Goal: Task Accomplishment & Management: Manage account settings

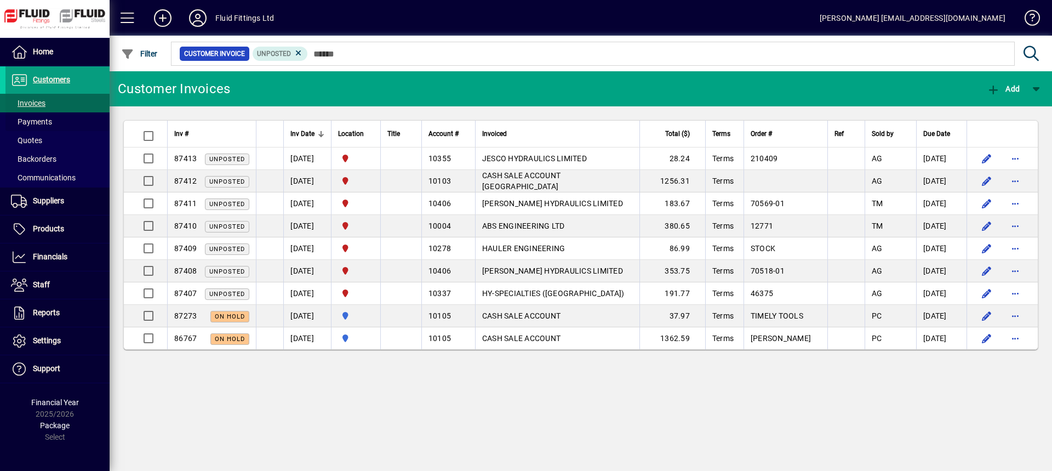
drag, startPoint x: 48, startPoint y: 117, endPoint x: 47, endPoint y: 105, distance: 12.6
click at [48, 117] on span "Payments" at bounding box center [31, 121] width 41 height 9
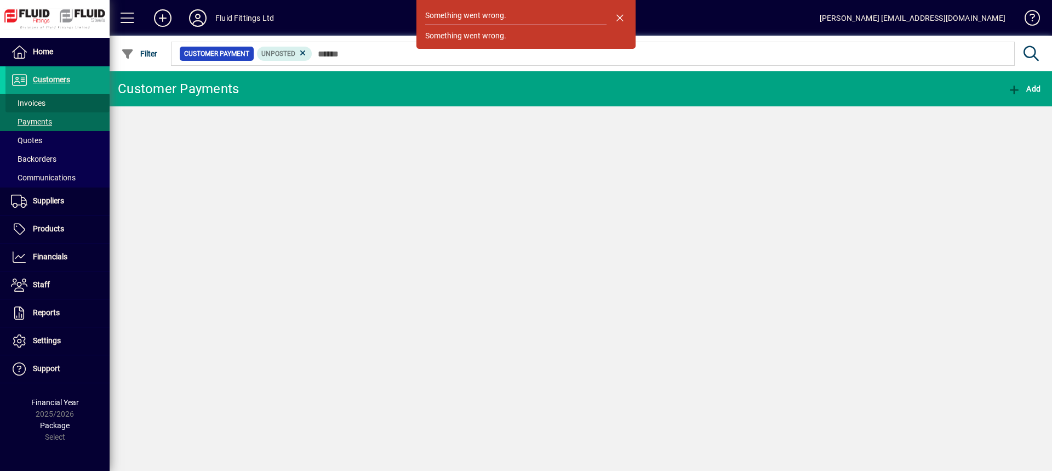
click at [47, 98] on span at bounding box center [57, 103] width 104 height 26
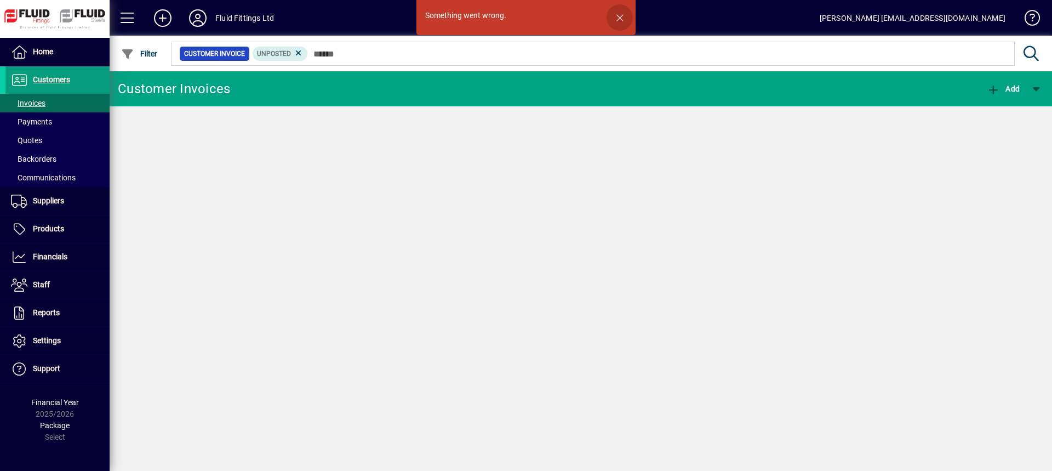
click at [619, 15] on span "button" at bounding box center [619, 17] width 26 height 26
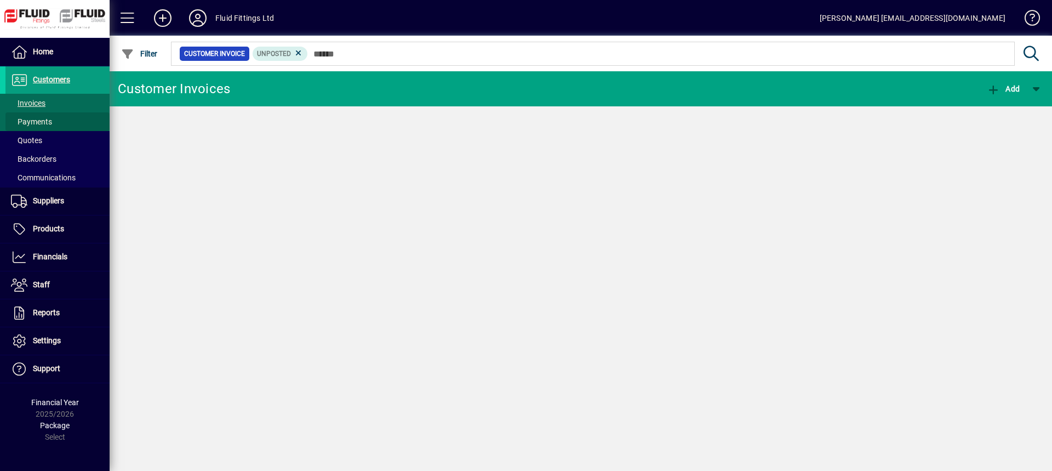
click at [67, 125] on span at bounding box center [57, 121] width 104 height 26
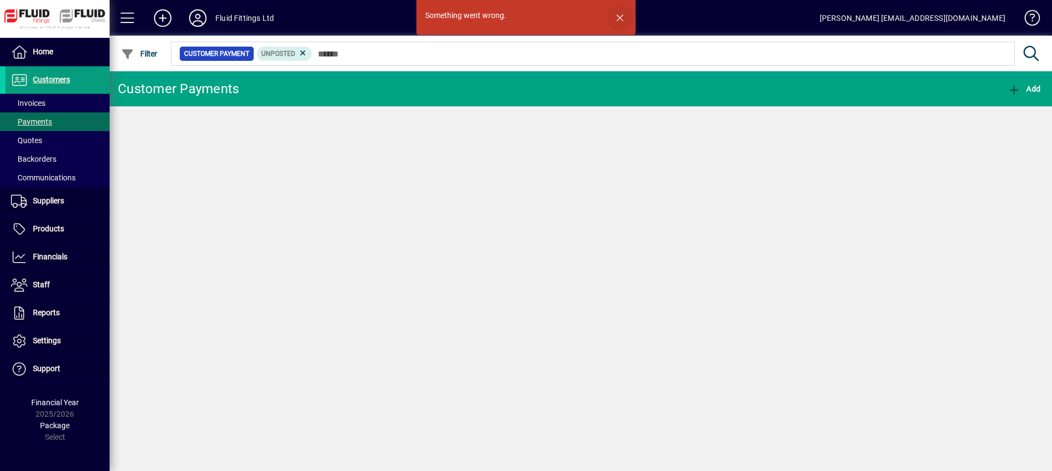
click at [622, 15] on span "button" at bounding box center [619, 17] width 26 height 26
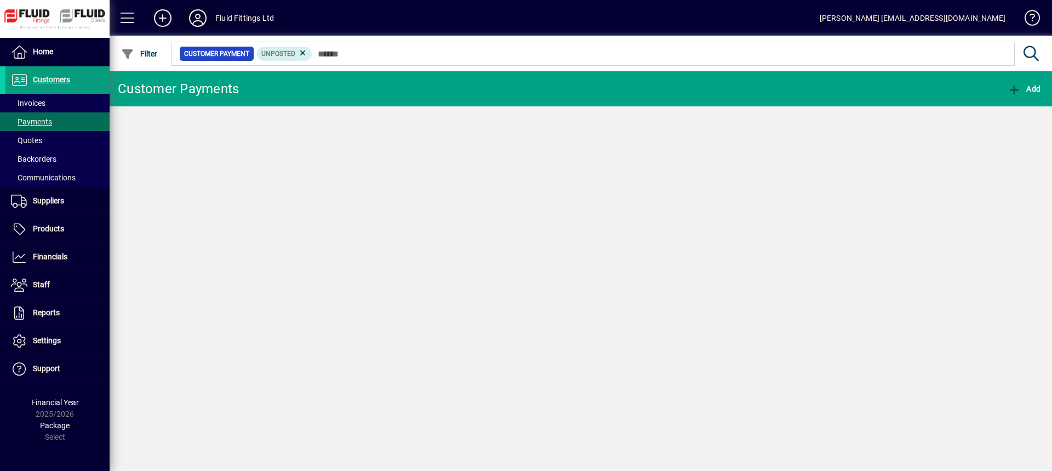
click at [197, 21] on icon at bounding box center [198, 18] width 22 height 18
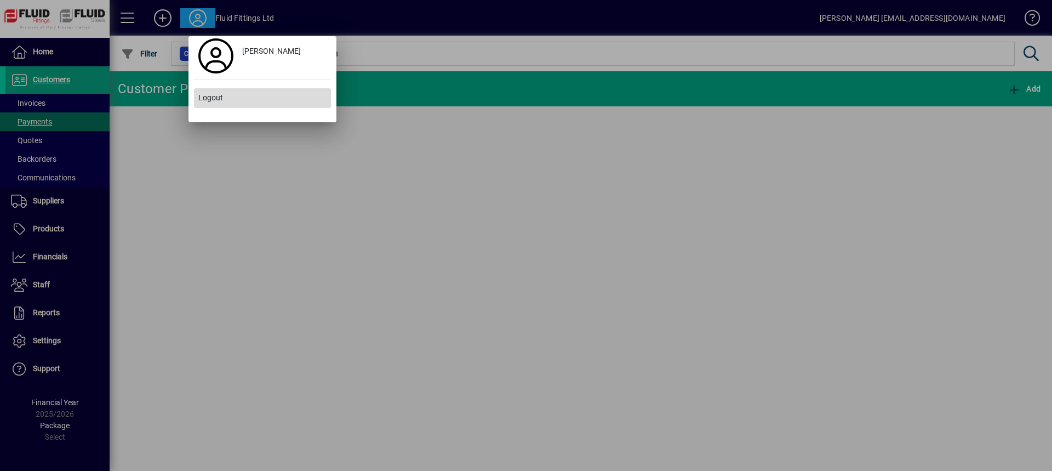
click at [222, 96] on span "Logout" at bounding box center [210, 98] width 25 height 12
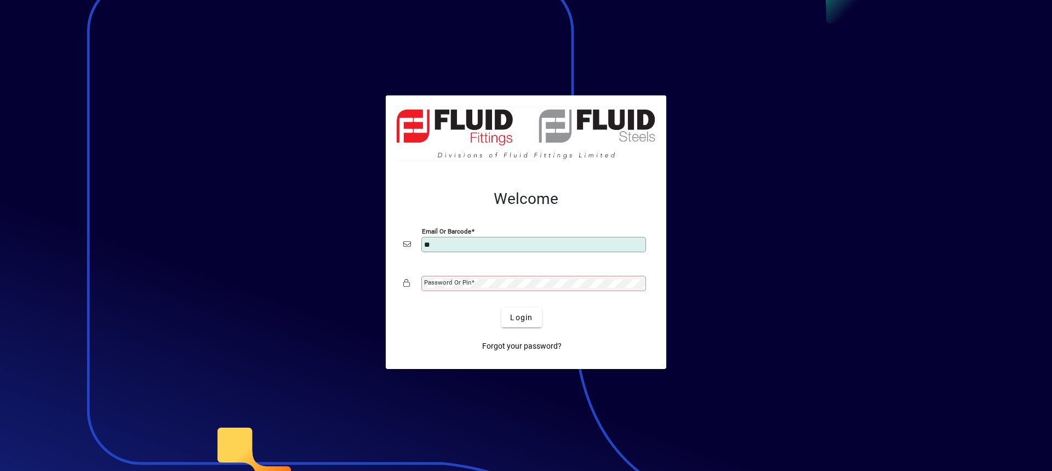
type input "**********"
click at [444, 290] on div "Password or Pin" at bounding box center [533, 283] width 225 height 15
click at [501, 307] on button "Login" at bounding box center [521, 317] width 40 height 20
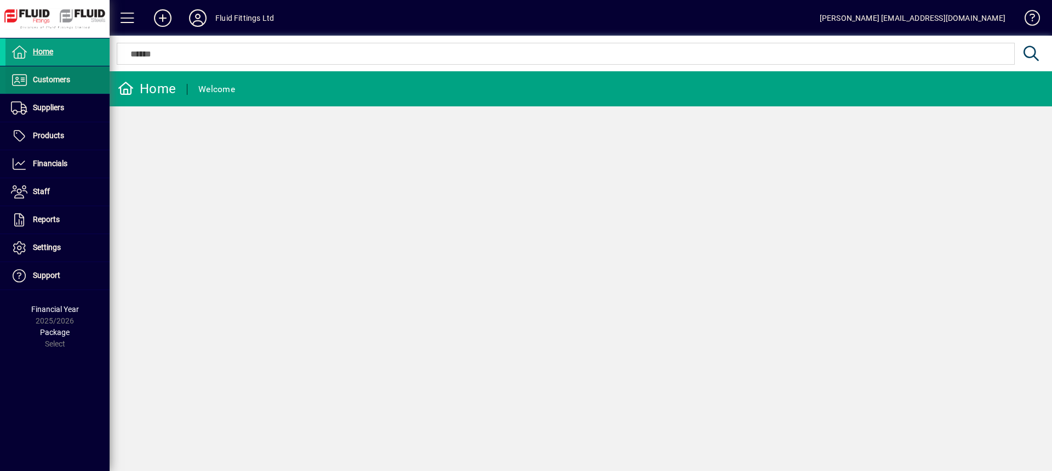
click at [79, 85] on span at bounding box center [57, 80] width 104 height 26
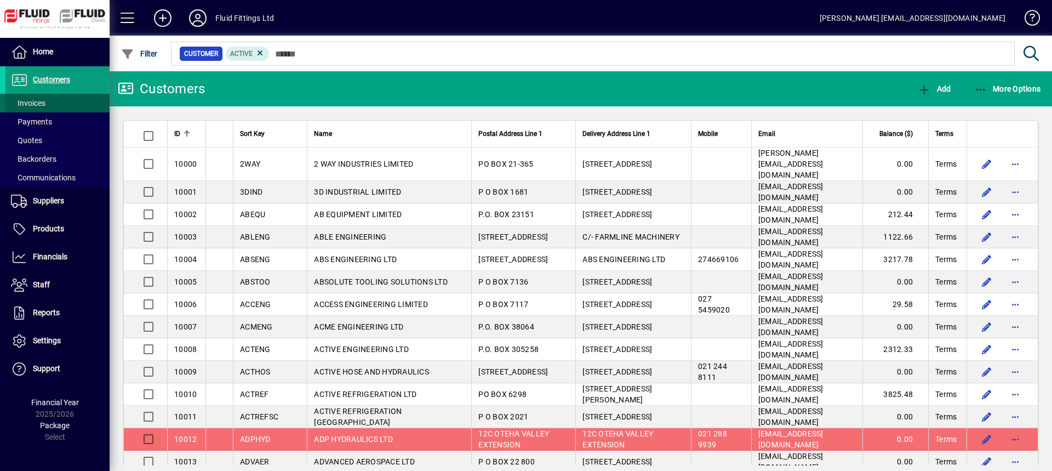
click at [53, 99] on span at bounding box center [57, 103] width 104 height 26
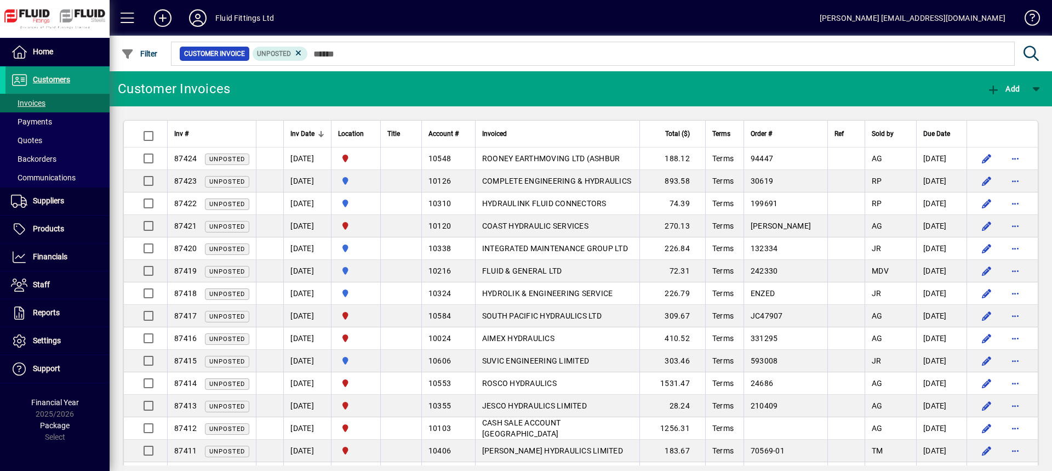
click at [51, 79] on span "Customers" at bounding box center [51, 79] width 37 height 9
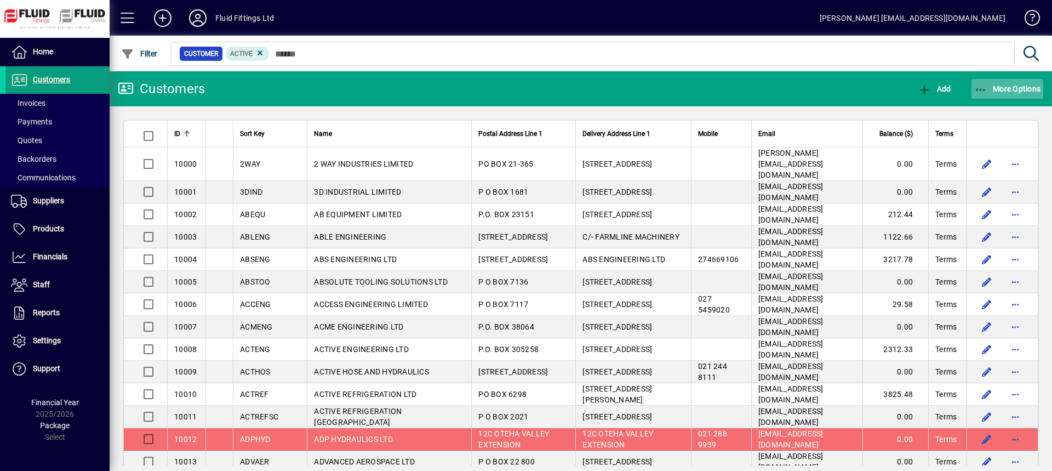
click at [1013, 91] on span "More Options" at bounding box center [1007, 88] width 67 height 9
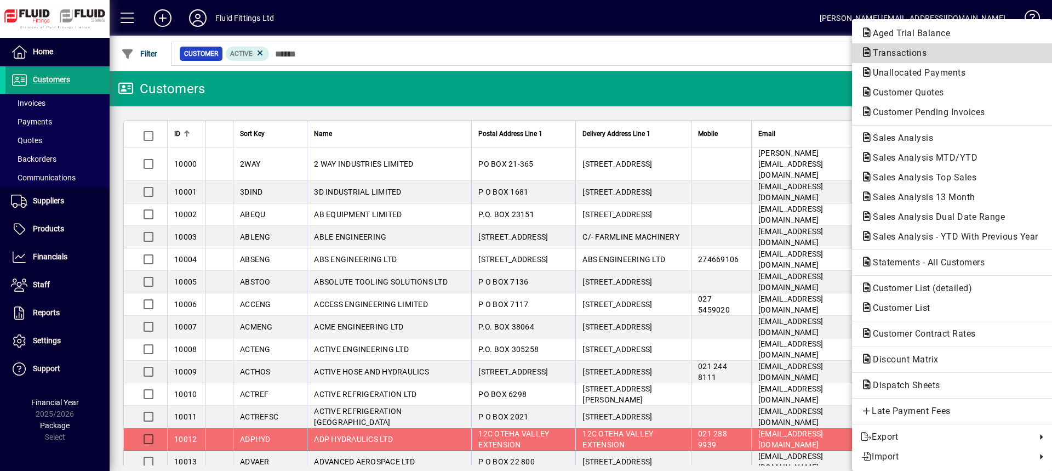
click at [901, 57] on span "Transactions" at bounding box center [896, 53] width 71 height 10
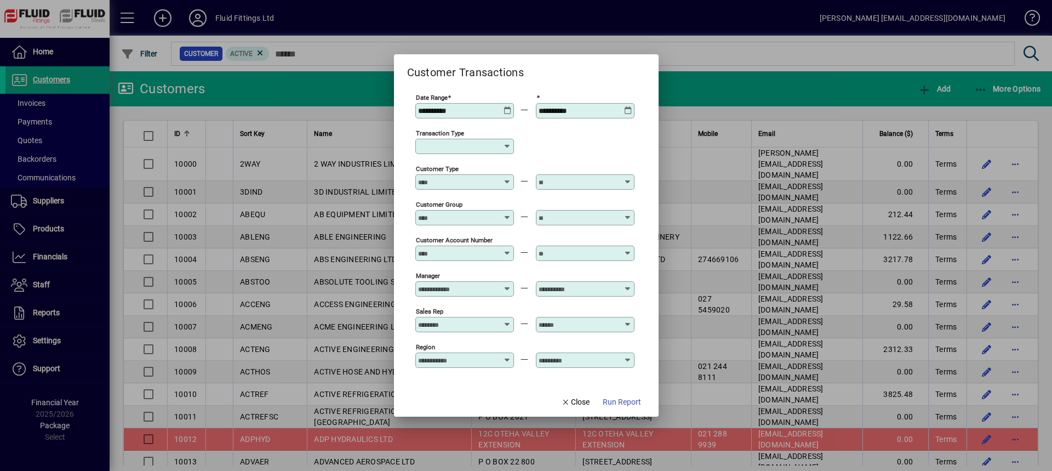
click at [506, 147] on icon at bounding box center [507, 146] width 9 height 9
click at [466, 213] on div "Customer Invoice" at bounding box center [463, 211] width 79 height 12
type input "**********"
click at [617, 404] on span "Run Report" at bounding box center [622, 402] width 38 height 12
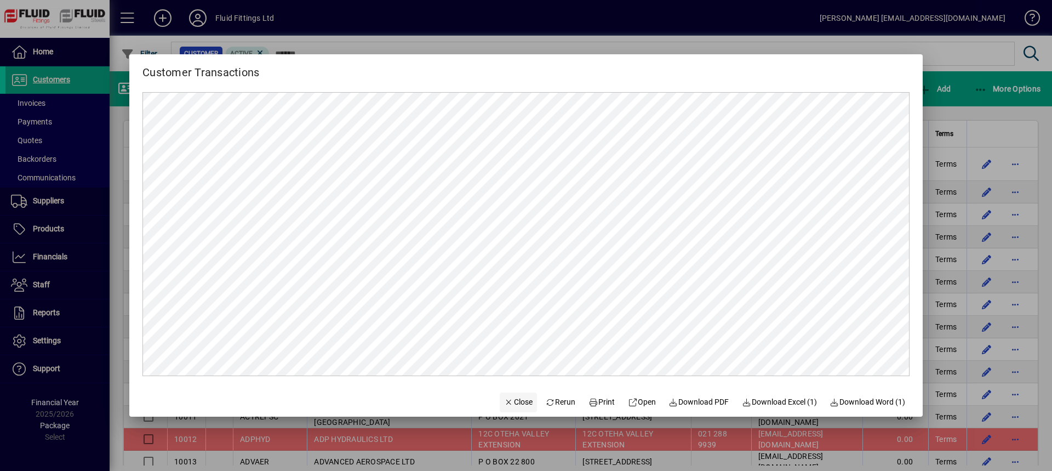
click at [512, 401] on span "Close" at bounding box center [518, 402] width 28 height 12
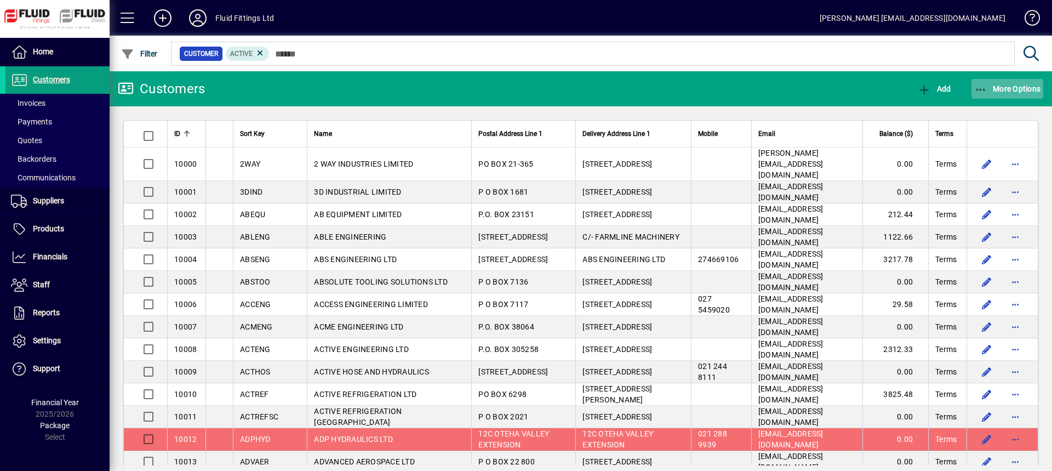
click at [1010, 87] on span "More Options" at bounding box center [1007, 88] width 67 height 9
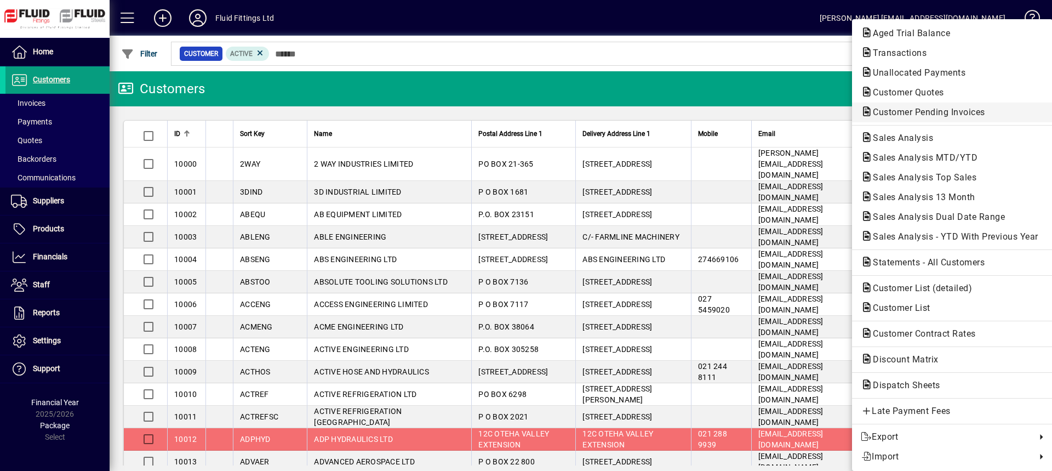
click at [913, 112] on span "Customer Pending Invoices" at bounding box center [926, 112] width 130 height 10
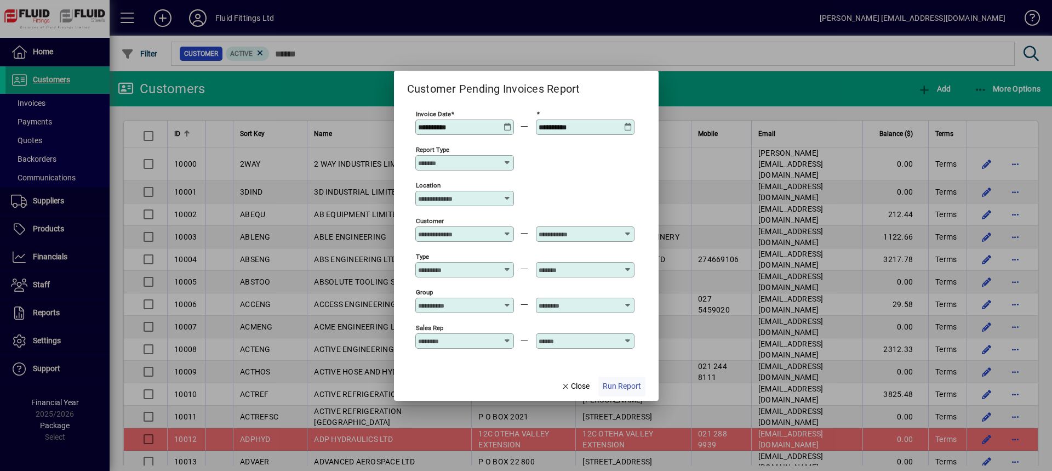
click at [623, 385] on span "Run Report" at bounding box center [622, 386] width 38 height 12
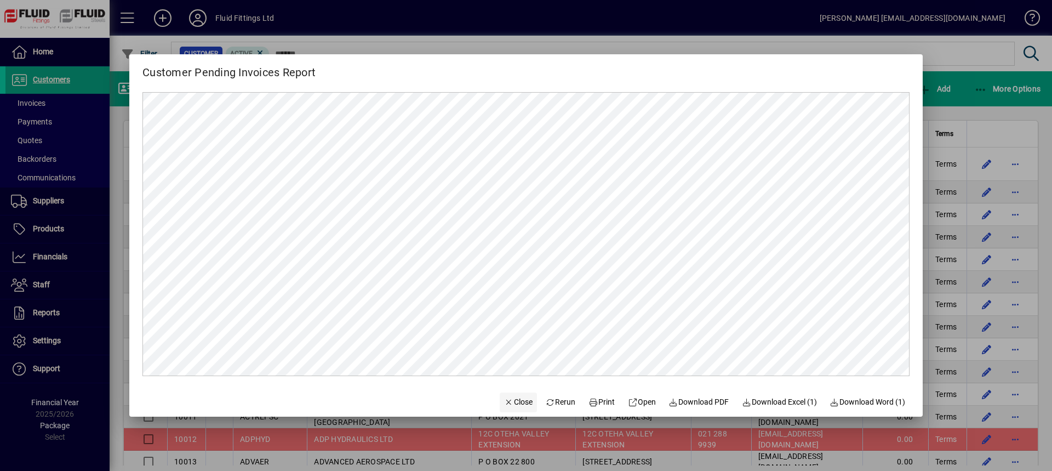
click at [517, 399] on span "Close" at bounding box center [518, 402] width 28 height 12
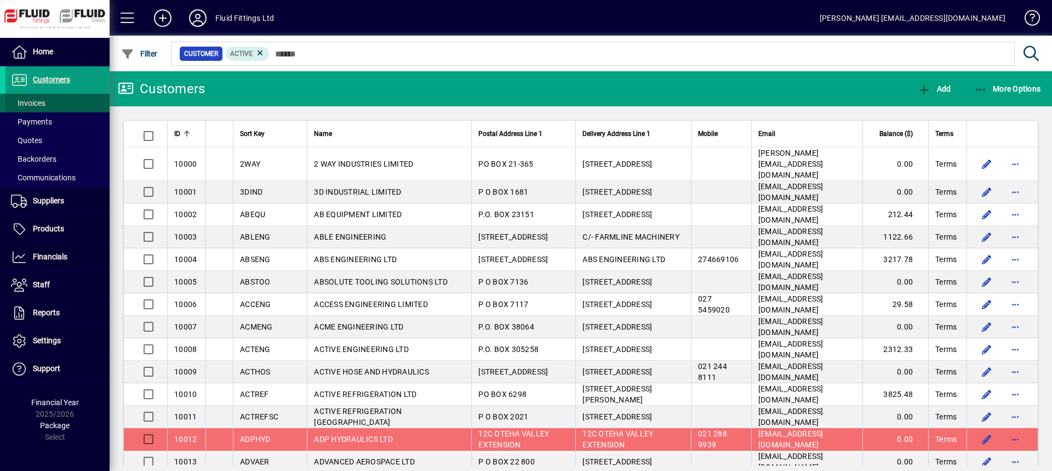
click at [32, 104] on span "Invoices" at bounding box center [28, 103] width 35 height 9
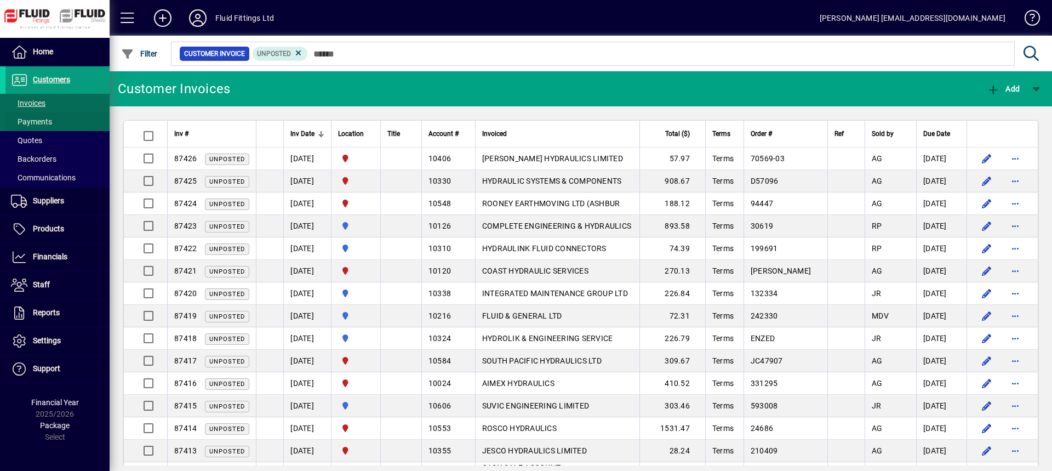
click at [42, 118] on span "Payments" at bounding box center [31, 121] width 41 height 9
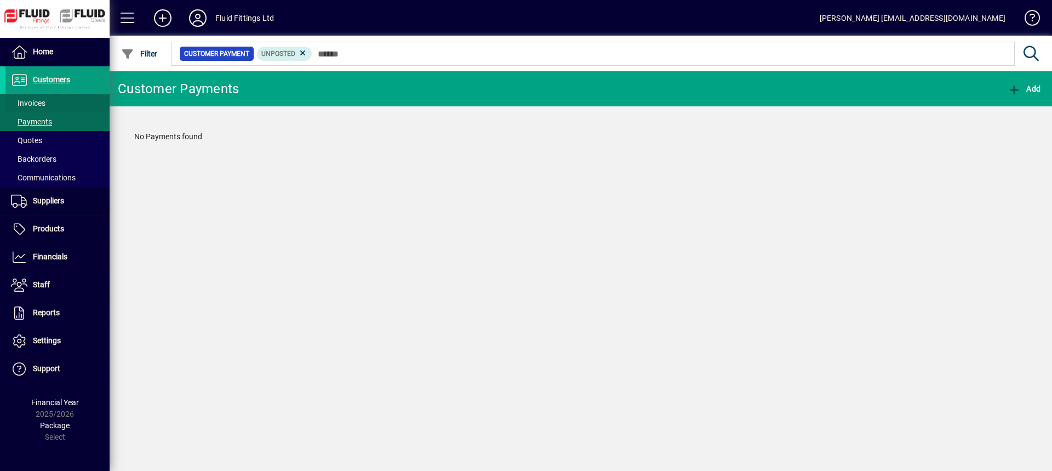
click at [42, 107] on span "Invoices" at bounding box center [28, 103] width 35 height 9
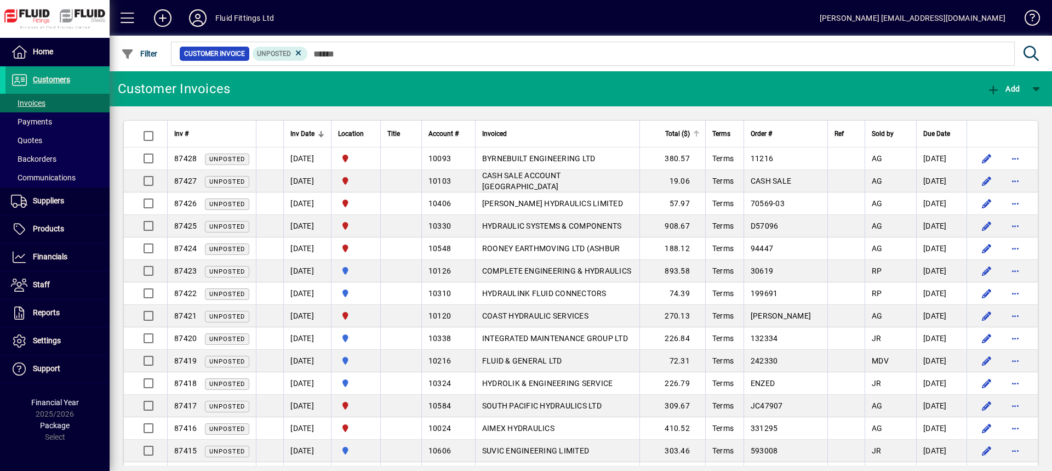
click at [661, 134] on div "Total ($)" at bounding box center [672, 134] width 53 height 12
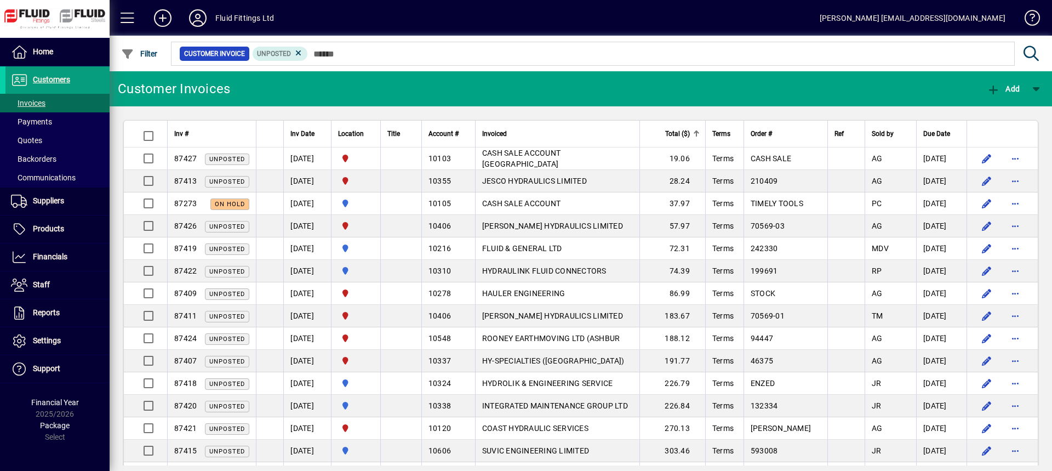
click at [661, 134] on div "Total ($)" at bounding box center [672, 134] width 53 height 12
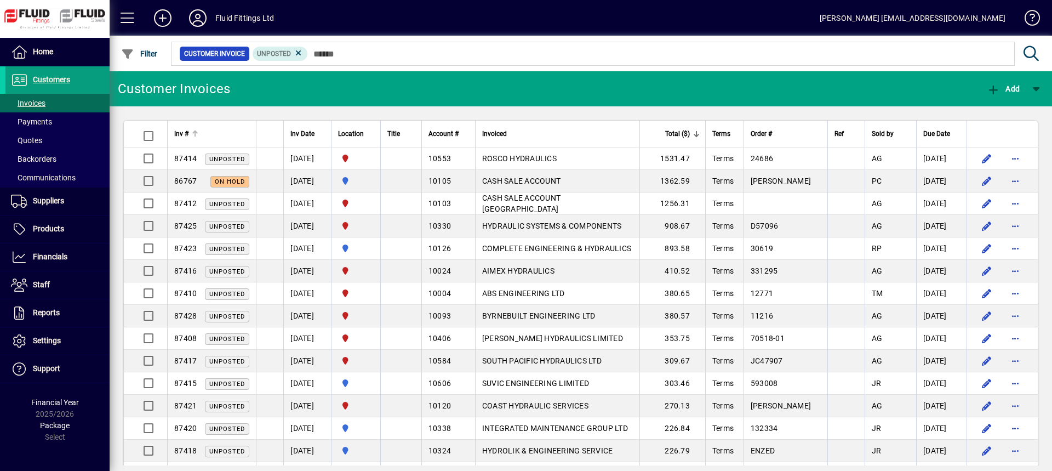
click at [188, 132] on span "Inv #" at bounding box center [181, 134] width 14 height 12
